Goal: Find specific page/section: Find specific page/section

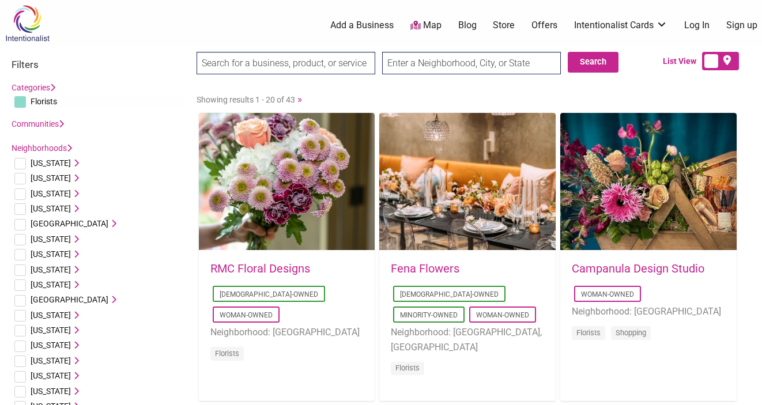
click at [439, 64] on input "text" at bounding box center [471, 63] width 179 height 22
type input "austin"
click at [600, 66] on button "Search" at bounding box center [593, 62] width 51 height 21
click at [233, 63] on input "search" at bounding box center [286, 63] width 179 height 22
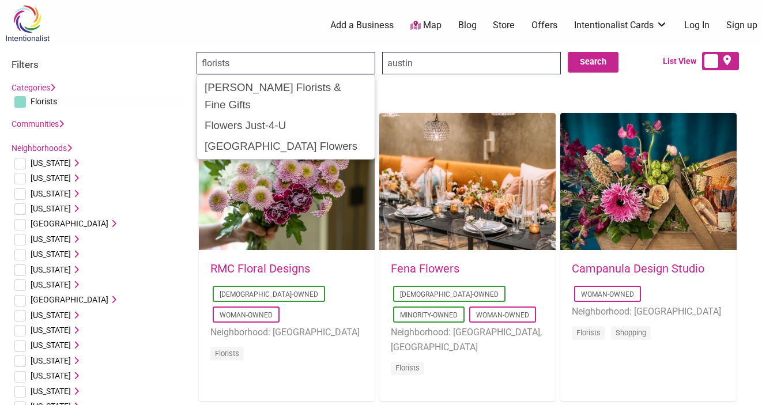
type input "florists"
click at [197, 52] on input "Search" at bounding box center [219, 64] width 44 height 24
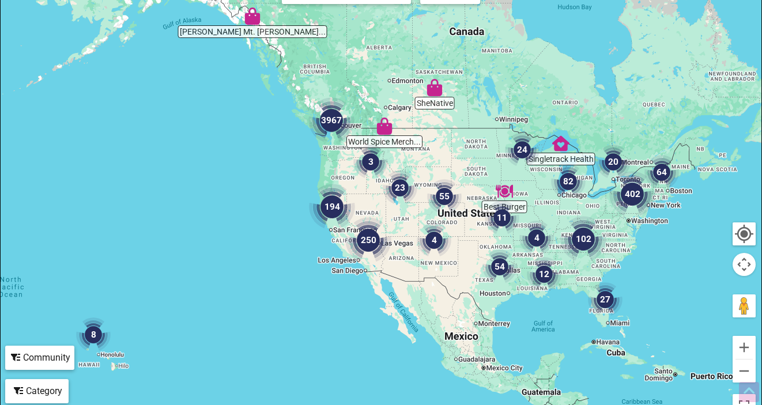
scroll to position [216, 0]
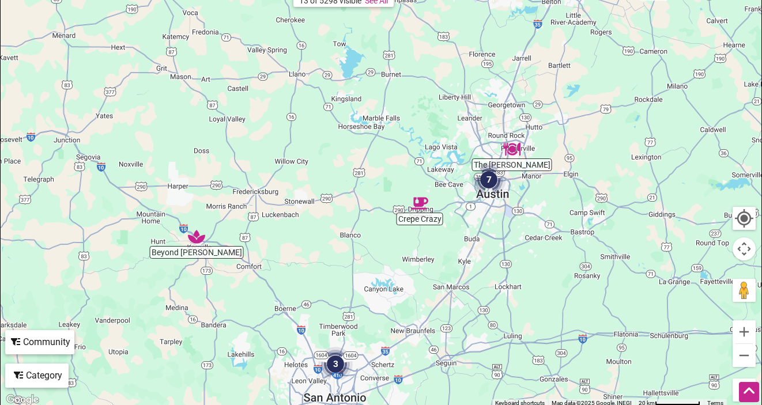
drag, startPoint x: 524, startPoint y: 160, endPoint x: 505, endPoint y: 220, distance: 62.9
click at [505, 220] on div at bounding box center [381, 183] width 761 height 448
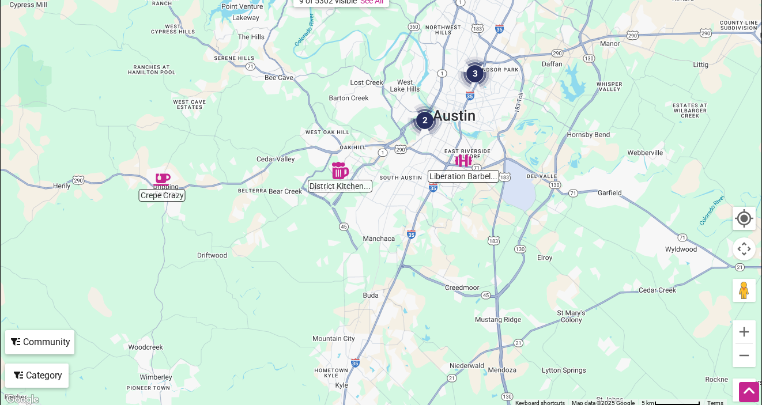
click at [420, 121] on img "2" at bounding box center [424, 120] width 35 height 35
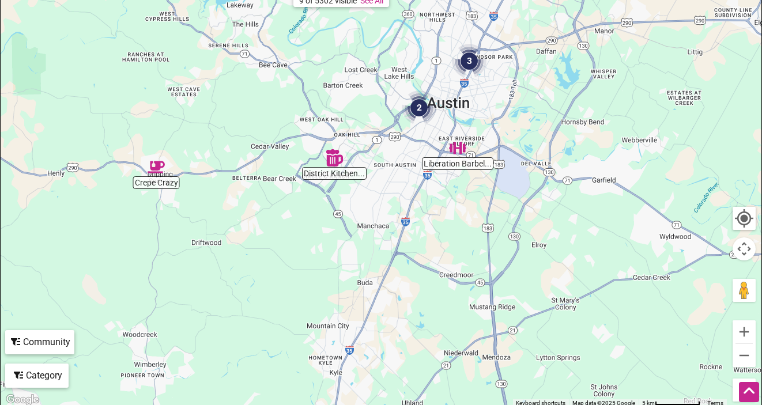
click at [471, 59] on img "3" at bounding box center [469, 61] width 35 height 35
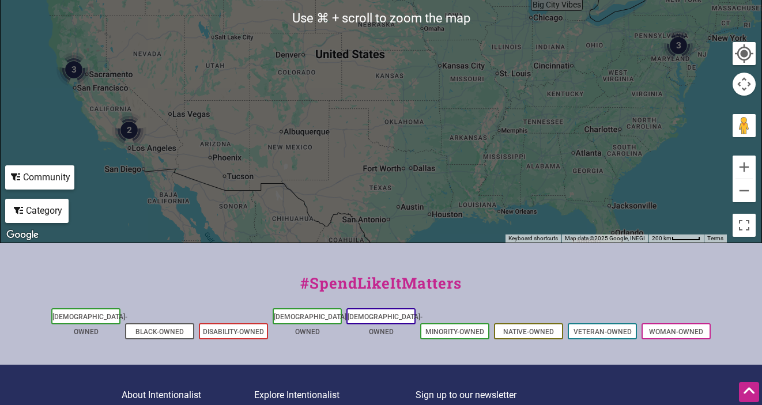
scroll to position [389, 0]
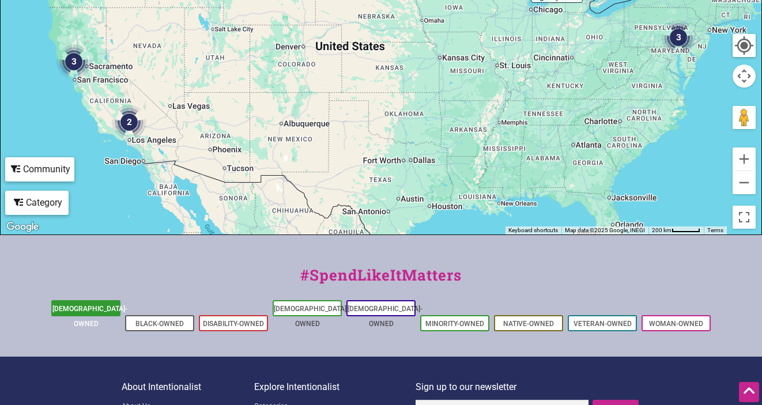
click at [76, 312] on link "[DEMOGRAPHIC_DATA]-Owned" at bounding box center [89, 316] width 75 height 23
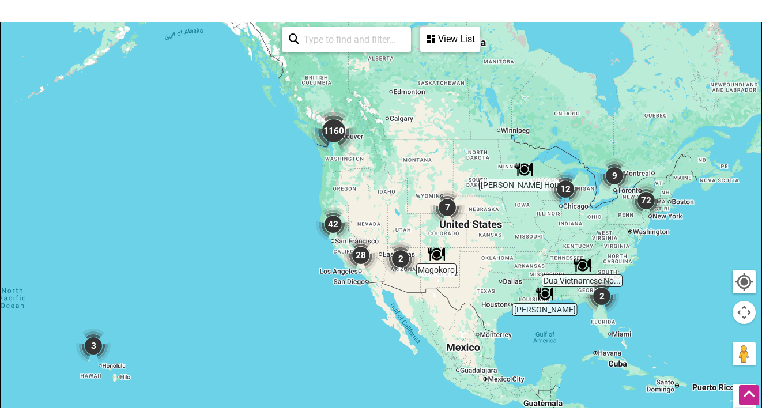
scroll to position [265, 0]
